Goal: Transaction & Acquisition: Purchase product/service

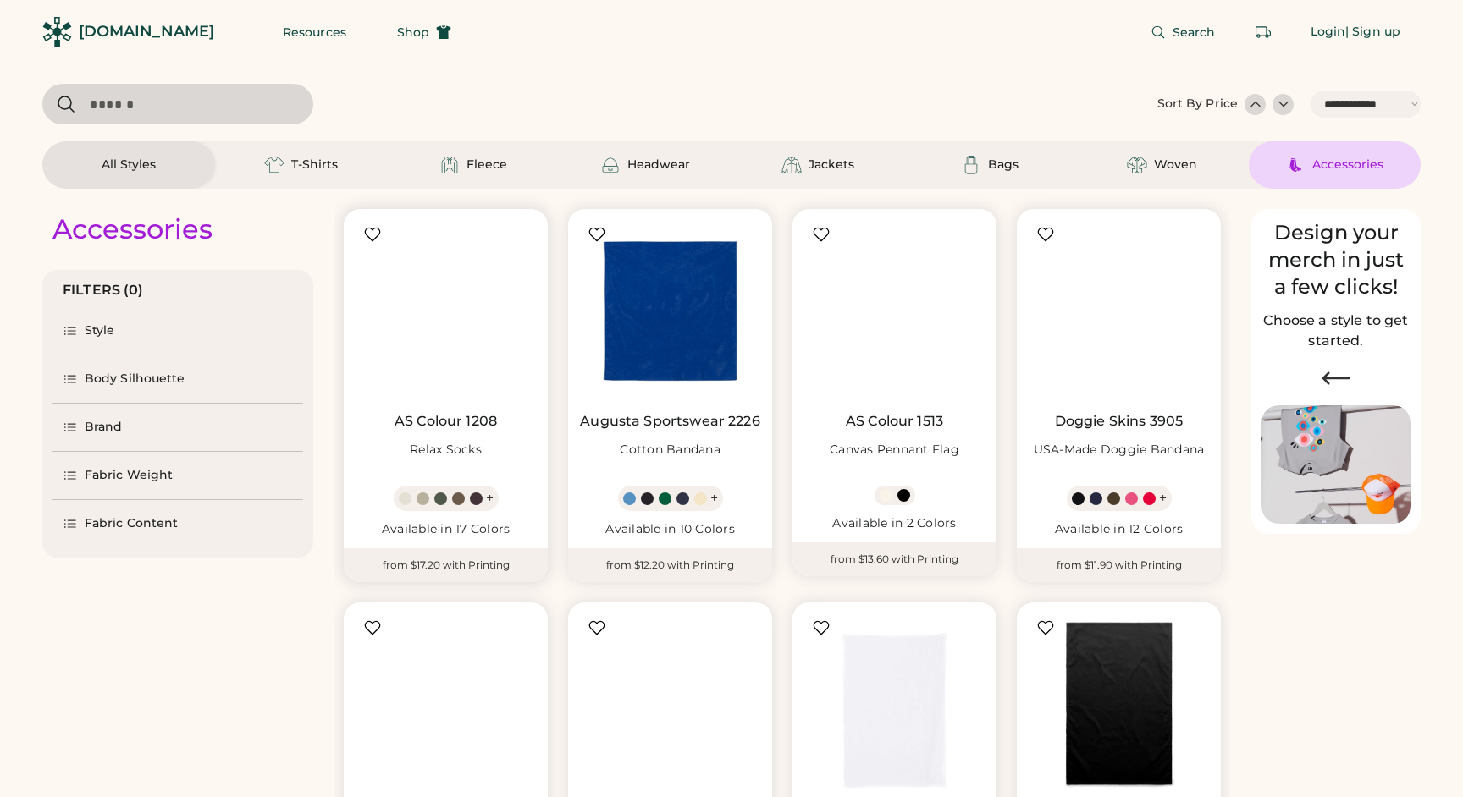
select select "*****"
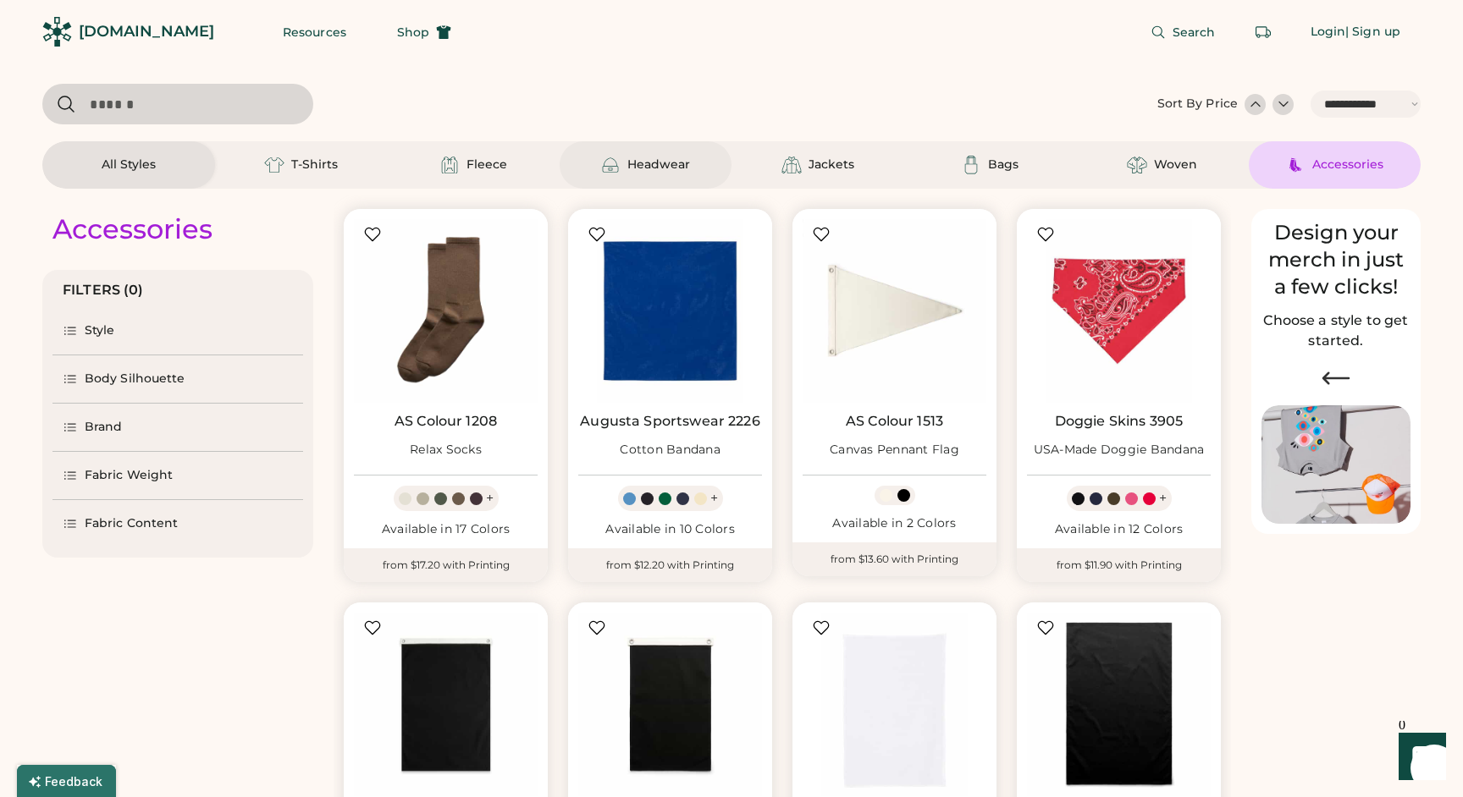
click at [625, 177] on div "Headwear" at bounding box center [646, 164] width 173 height 47
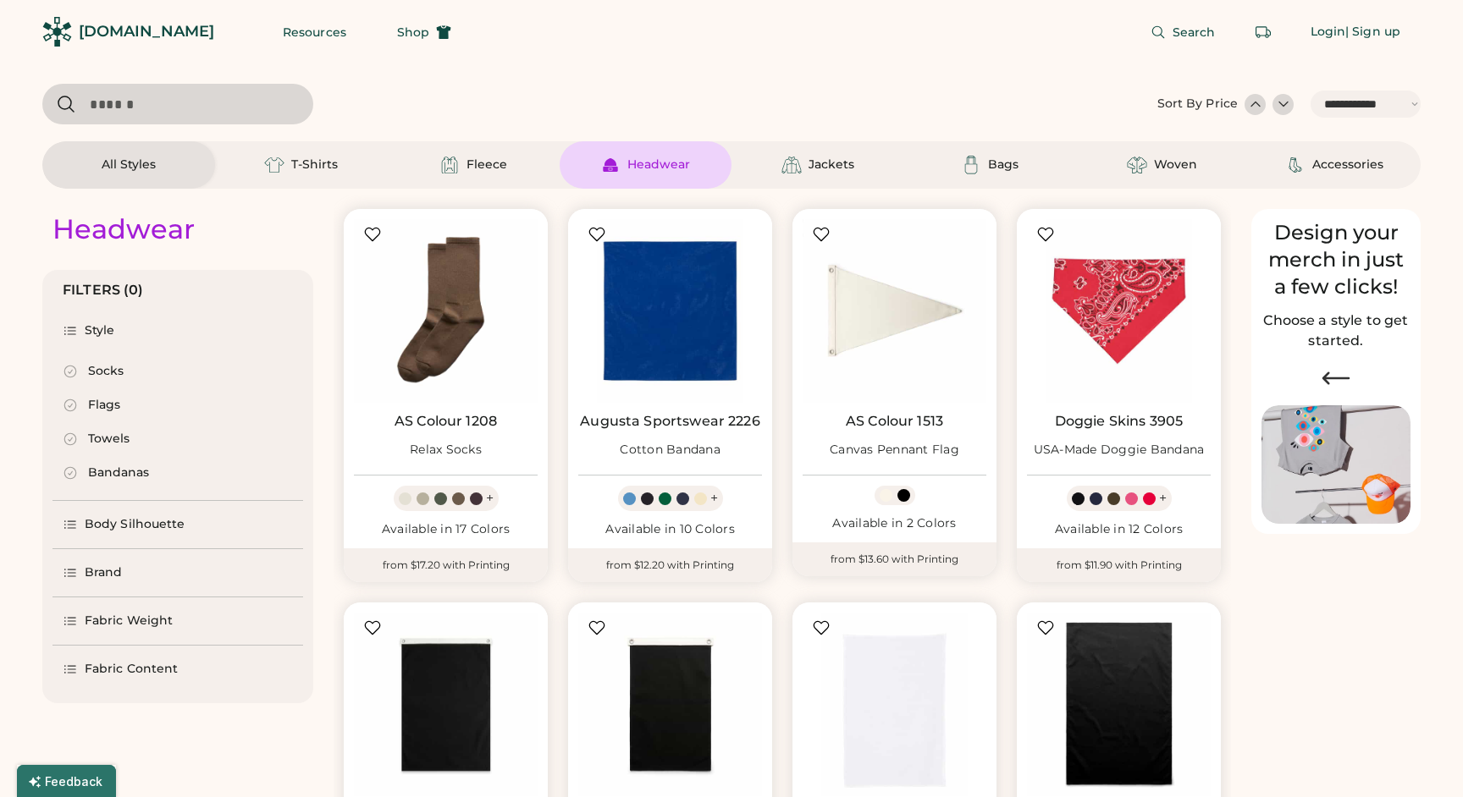
select select "*"
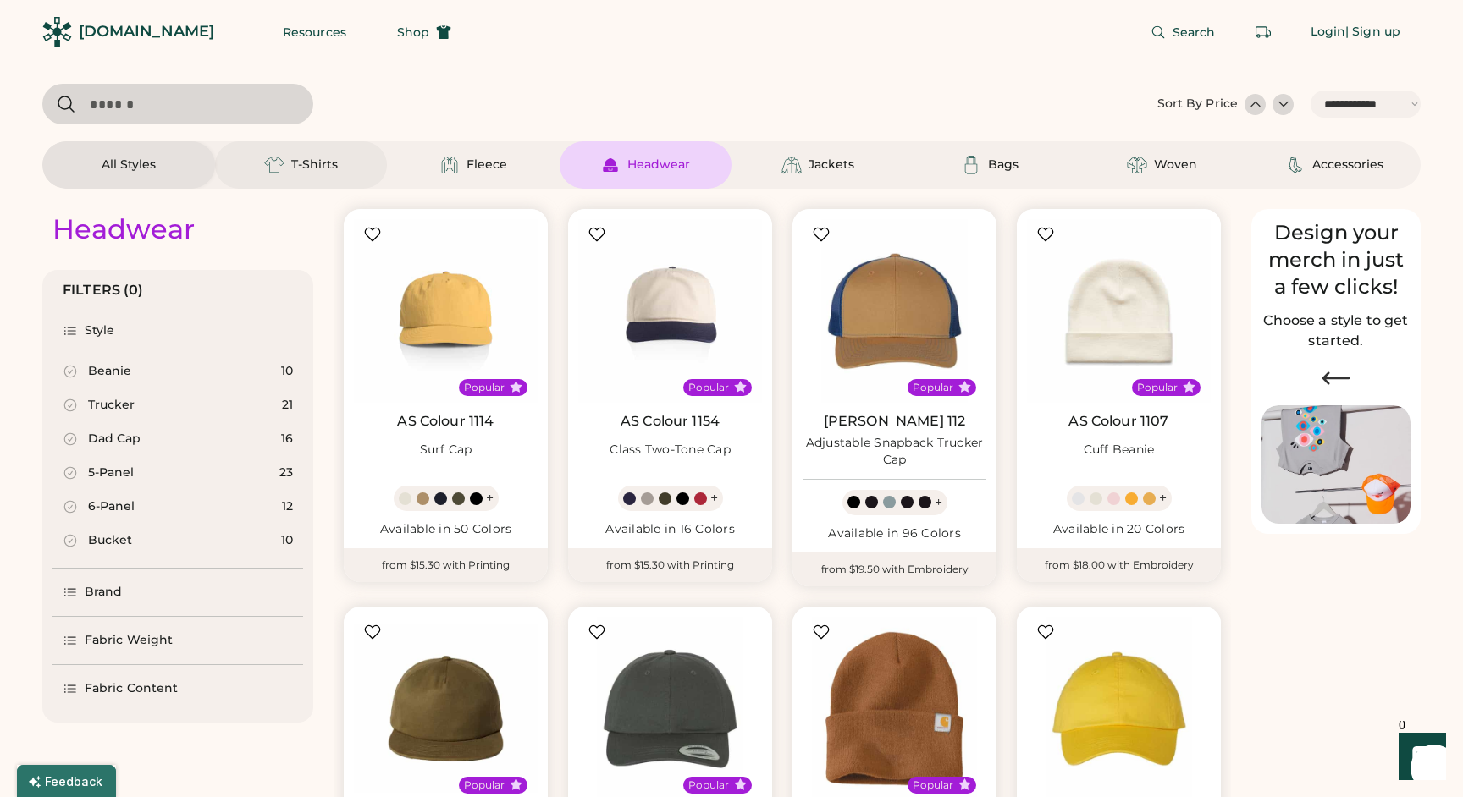
click at [315, 164] on div "T-Shirts" at bounding box center [314, 165] width 47 height 17
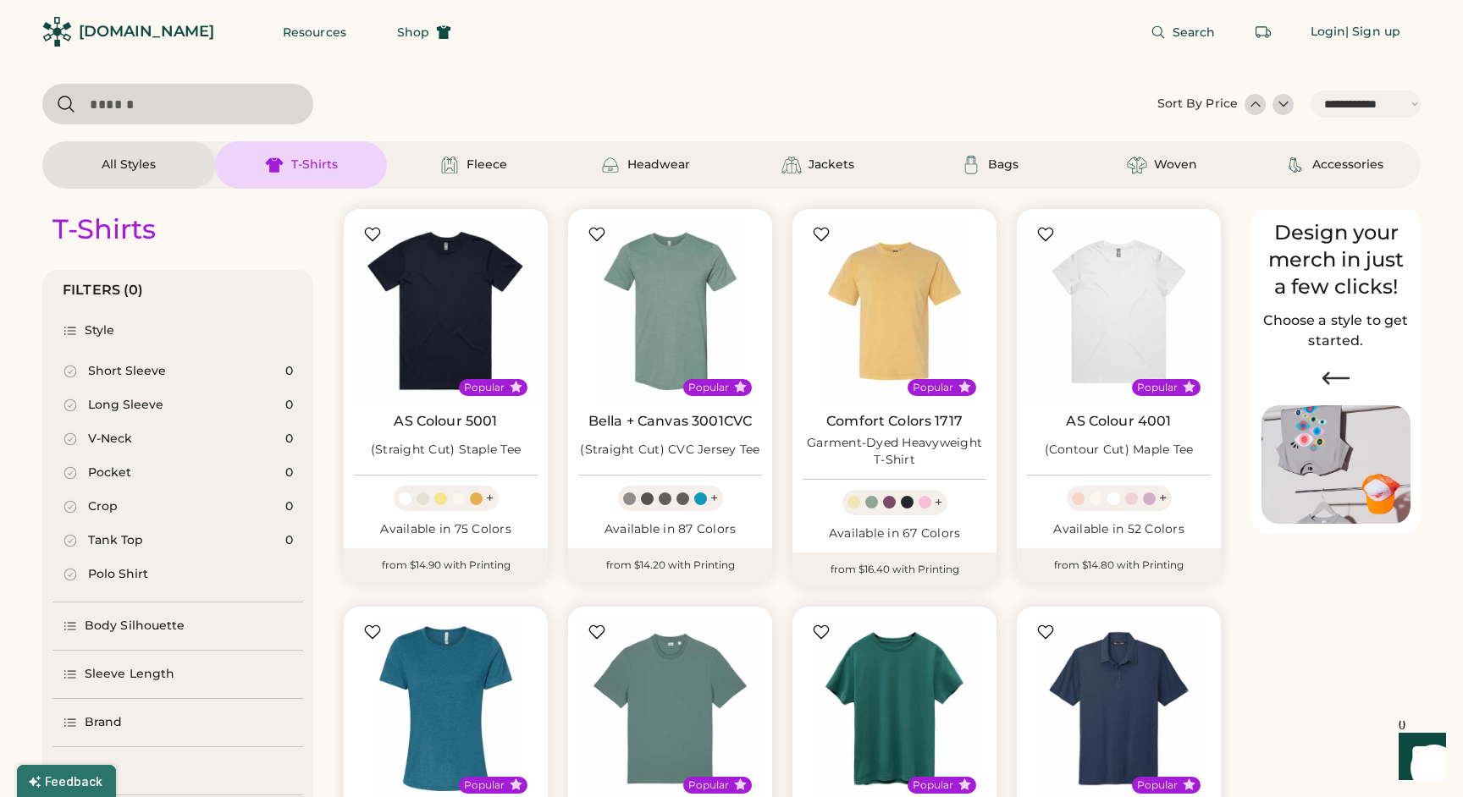
click at [169, 160] on div "All Styles" at bounding box center [128, 164] width 173 height 47
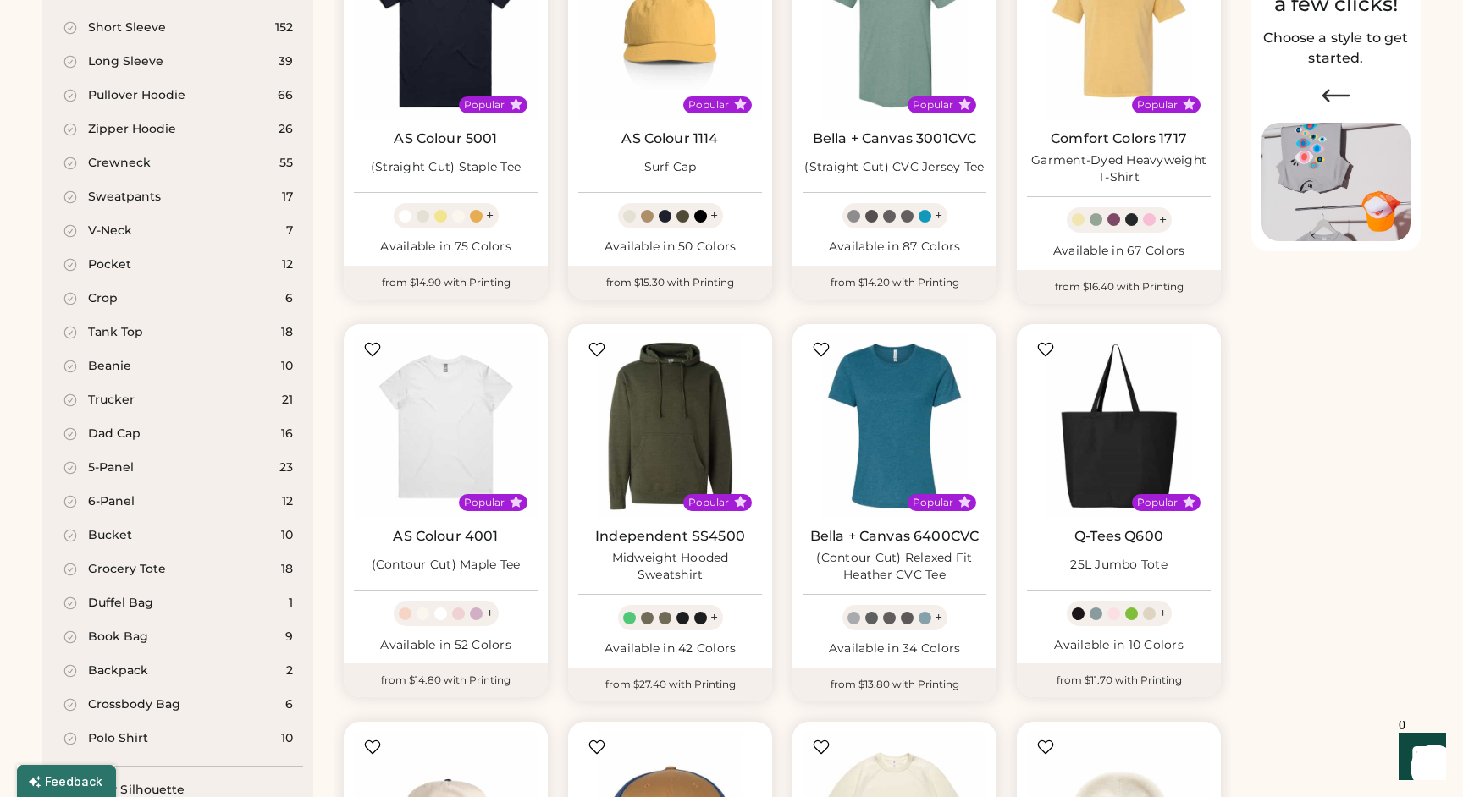
scroll to position [292, 0]
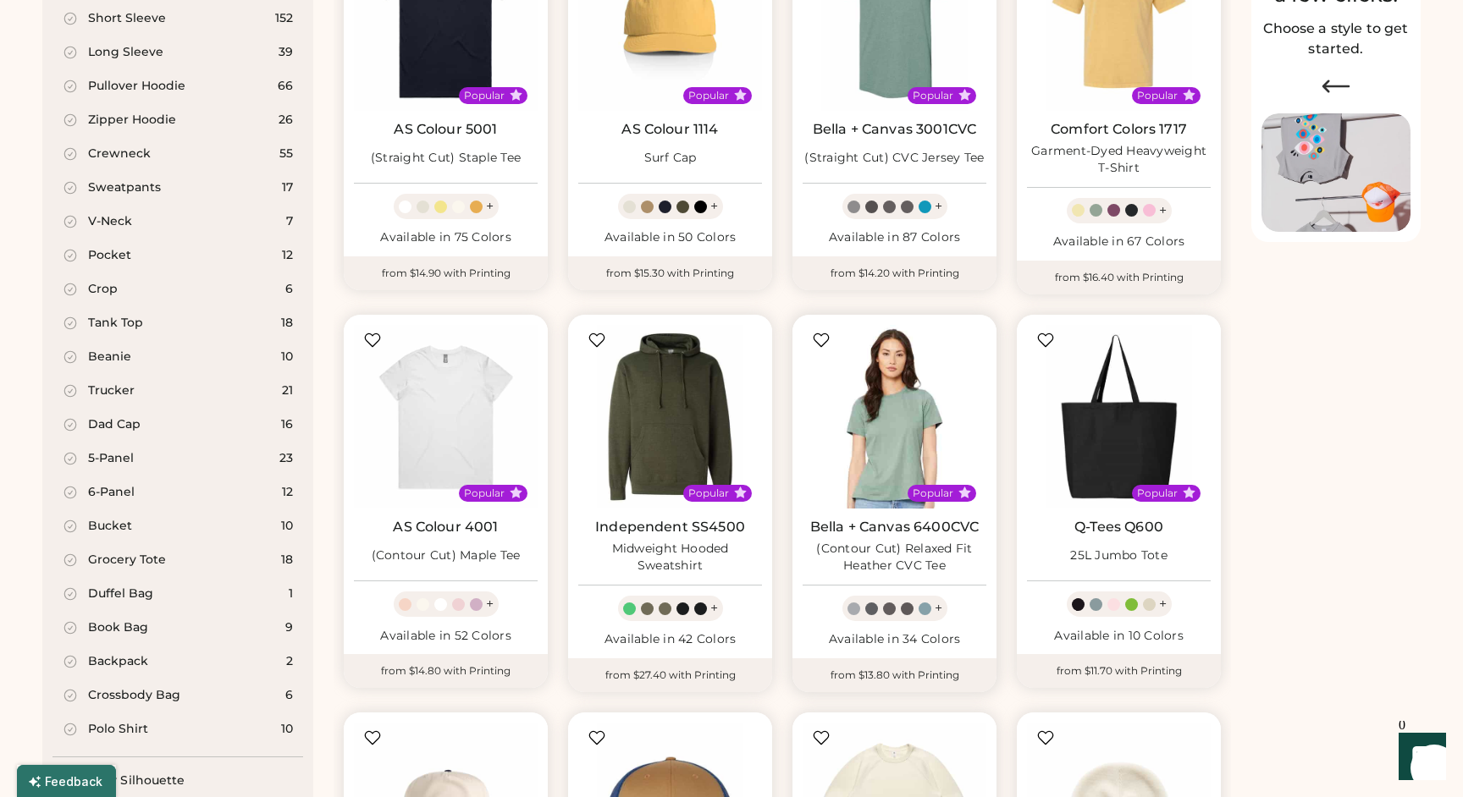
click at [889, 428] on img at bounding box center [895, 417] width 184 height 184
